Goal: Information Seeking & Learning: Understand process/instructions

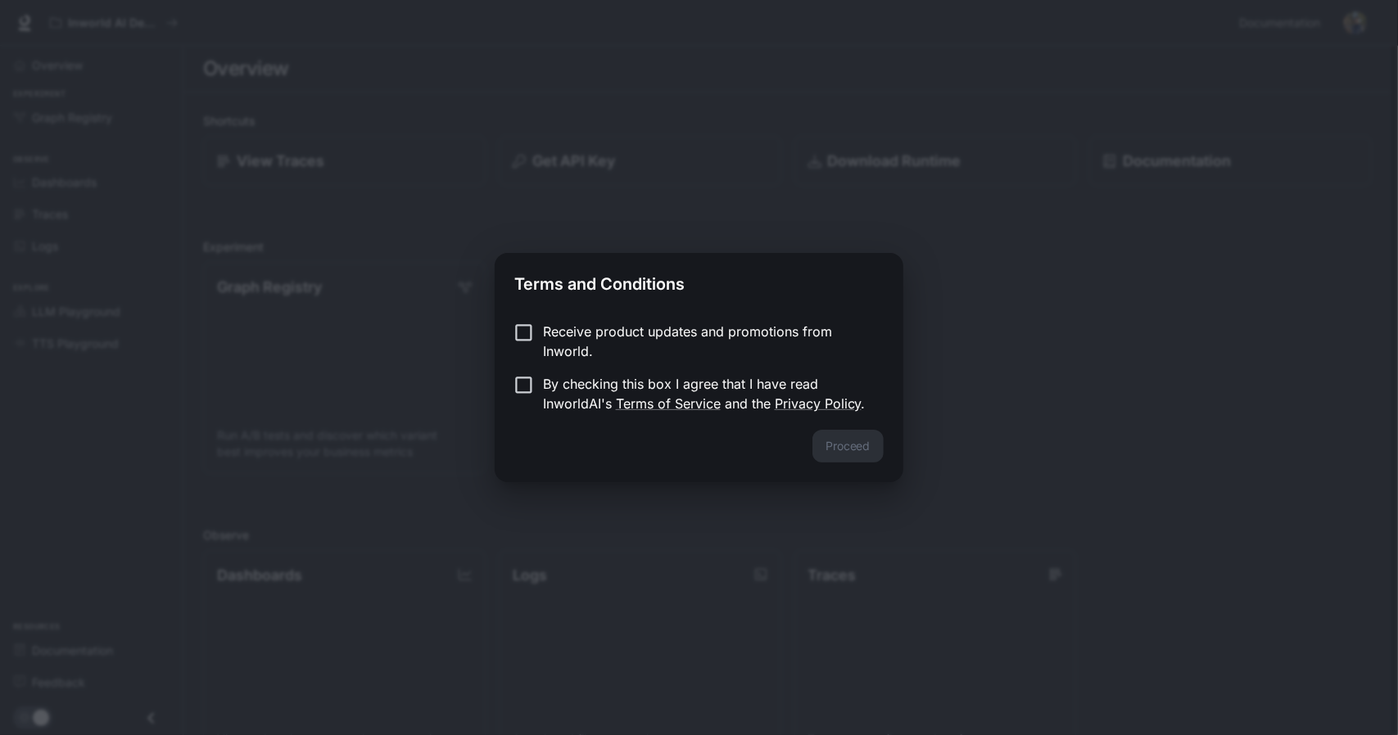
click at [581, 332] on p "Receive product updates and promotions from Inworld." at bounding box center [706, 341] width 327 height 39
click at [580, 337] on p "Receive product updates and promotions from Inworld." at bounding box center [706, 341] width 327 height 39
click at [871, 440] on button "Proceed" at bounding box center [847, 446] width 71 height 33
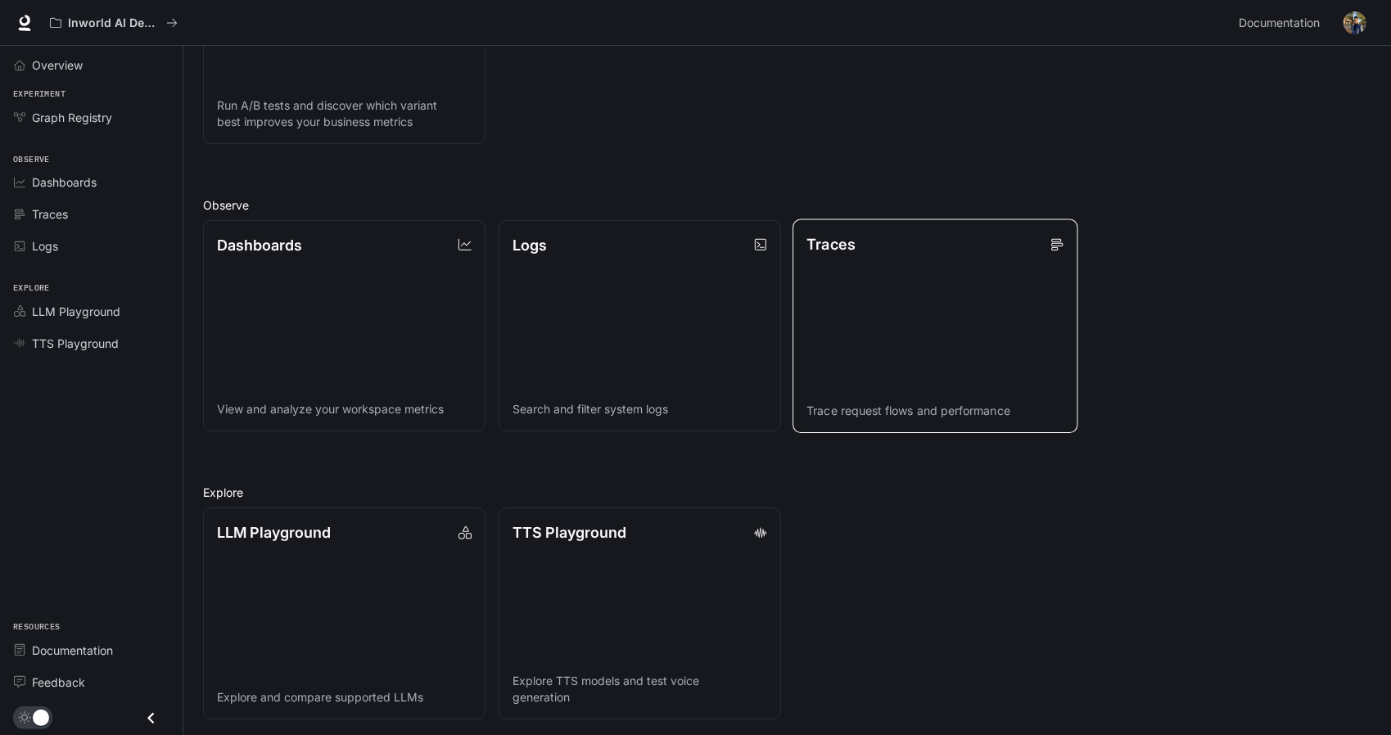
scroll to position [332, 0]
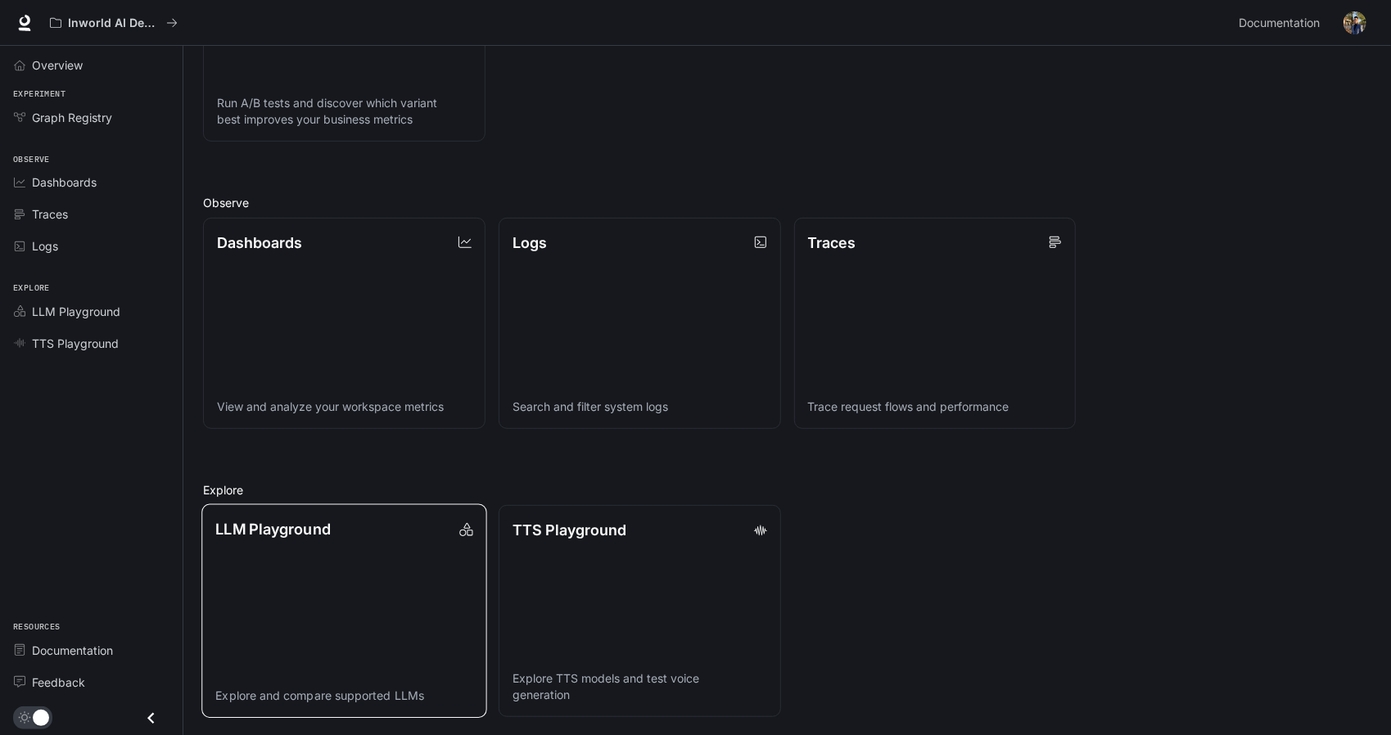
click at [350, 585] on link "LLM Playground Explore and compare supported LLMs" at bounding box center [343, 611] width 285 height 214
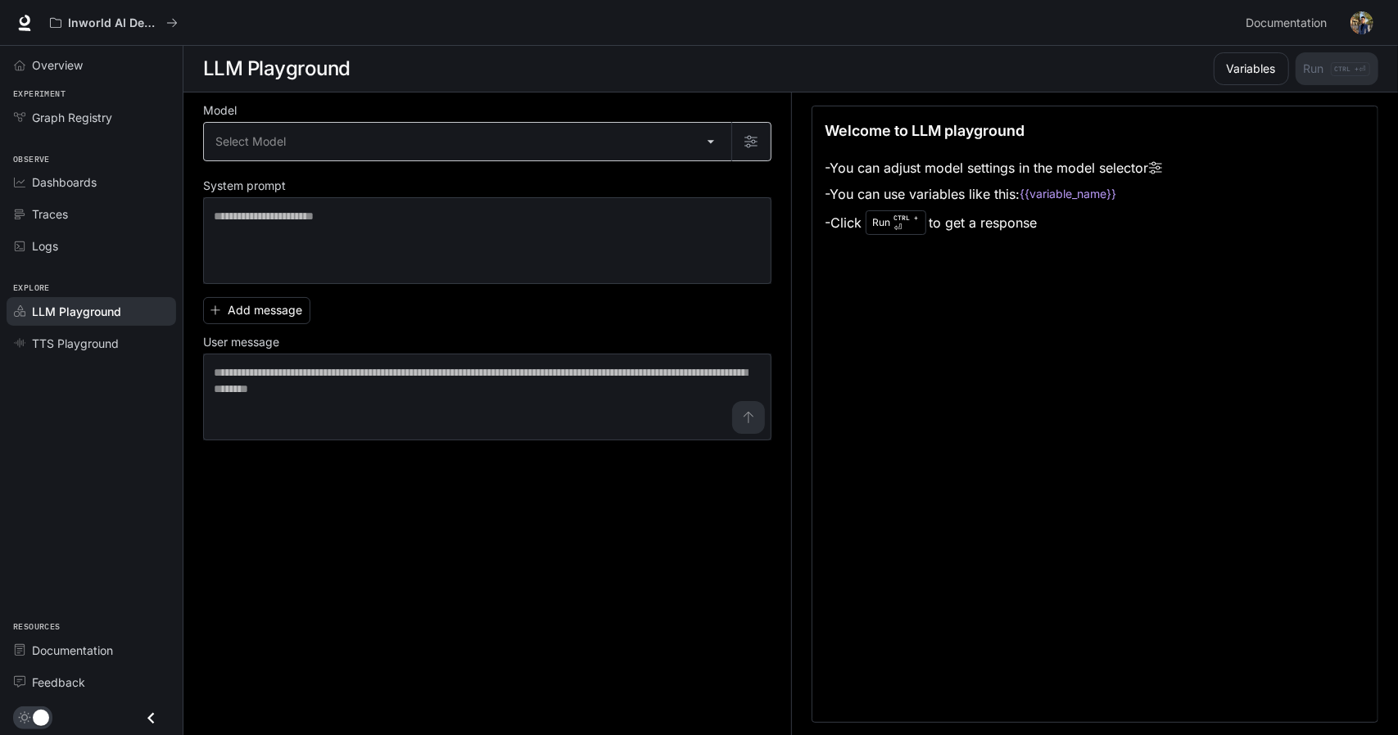
click at [390, 132] on body "Skip to main content Inworld AI Demos Documentation Documentation Portal Overvi…" at bounding box center [699, 368] width 1398 height 736
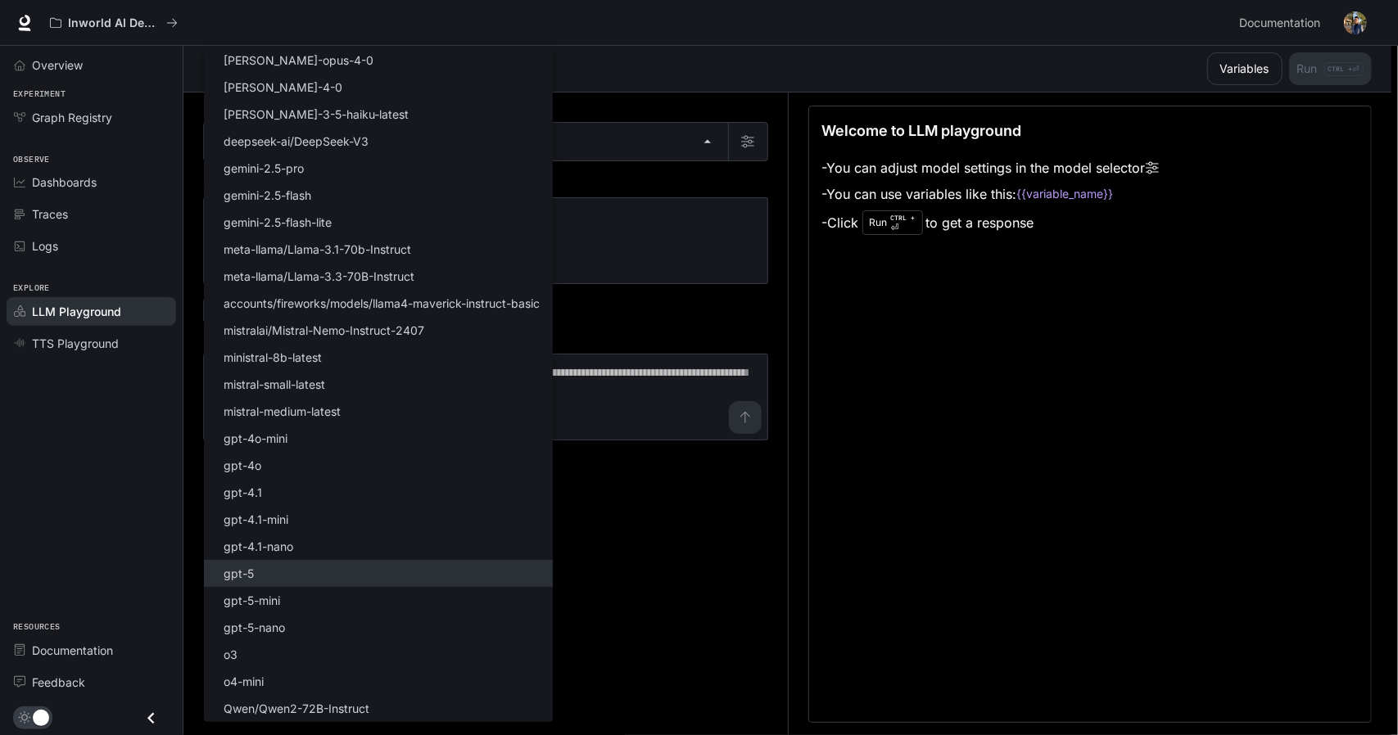
click at [303, 581] on li "gpt-5" at bounding box center [378, 573] width 349 height 27
type input "*****"
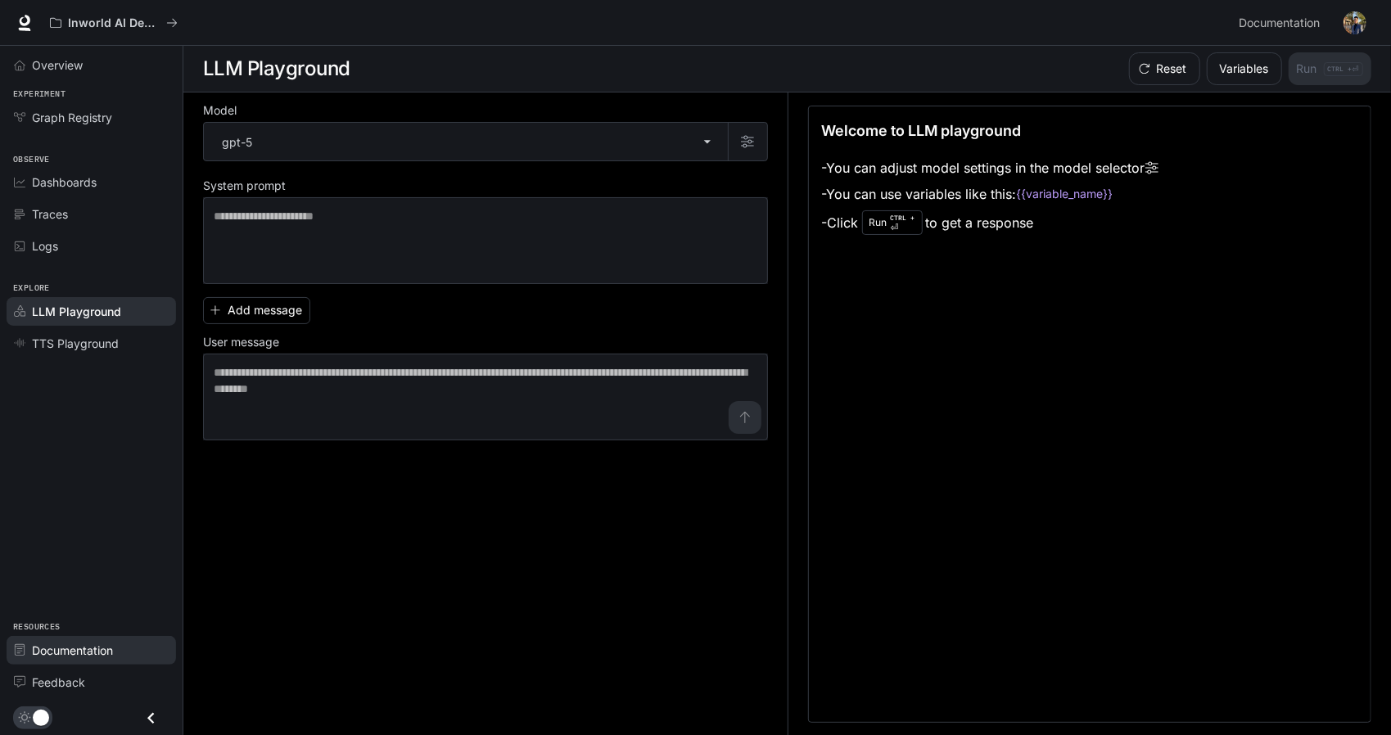
click at [103, 661] on link "Documentation" at bounding box center [91, 650] width 169 height 29
